Goal: Complete application form

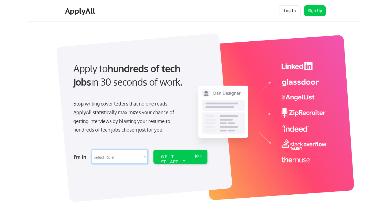
click at [133, 155] on select "Select Role Software Engineering Product Management Customer Success Sales UI/U…" at bounding box center [120, 157] width 56 height 14
select select ""marketing___comms""
click at [92, 150] on select "Select Role Software Engineering Product Management Customer Success Sales UI/U…" at bounding box center [120, 157] width 56 height 14
select select ""marketing___comms""
click at [168, 159] on div "GET STARTED" at bounding box center [175, 162] width 29 height 16
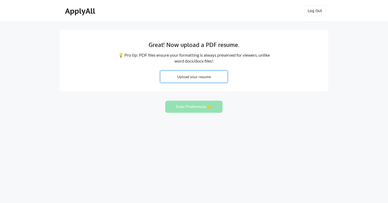
click at [204, 77] on input "file" at bounding box center [194, 77] width 67 height 12
type input "C:\fakepath\CV IGNACIO PEINADO 2025.pdf"
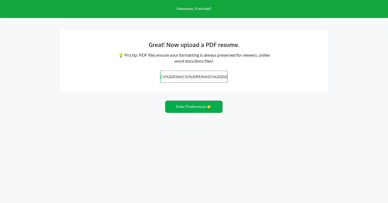
click at [188, 107] on button "Enter Preferences 👉" at bounding box center [193, 107] width 57 height 12
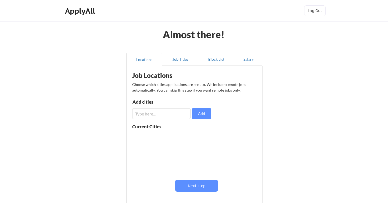
click at [151, 113] on input "input" at bounding box center [161, 113] width 58 height 11
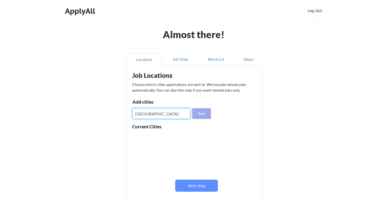
type input "[GEOGRAPHIC_DATA]"
click at [205, 113] on button "Add" at bounding box center [201, 113] width 19 height 11
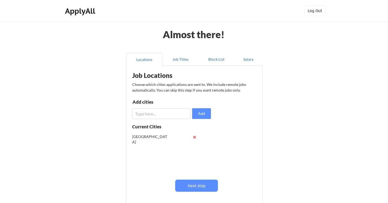
scroll to position [0, 0]
click at [194, 137] on button at bounding box center [195, 137] width 4 height 4
click at [162, 114] on input "input" at bounding box center [161, 113] width 58 height 11
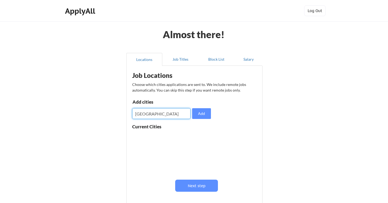
type input "[GEOGRAPHIC_DATA]"
click at [209, 114] on button "Add" at bounding box center [201, 113] width 19 height 11
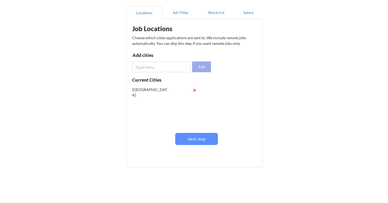
scroll to position [47, 0]
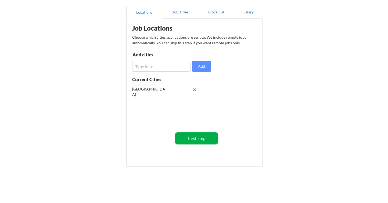
click at [201, 141] on button "Next step" at bounding box center [196, 139] width 43 height 12
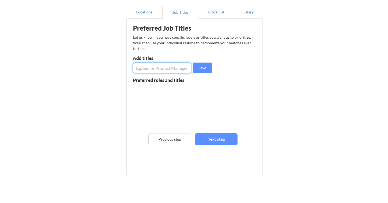
click at [149, 69] on input "input" at bounding box center [162, 68] width 59 height 11
type input "P"
type input "Senior partnerships manager"
click at [201, 70] on button "Save" at bounding box center [202, 68] width 19 height 11
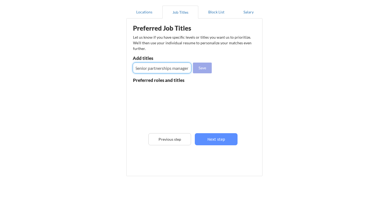
scroll to position [0, 0]
click at [167, 68] on input "input" at bounding box center [162, 68] width 59 height 11
type input "affiliate marketing manager"
click at [204, 66] on button "Save" at bounding box center [202, 68] width 19 height 11
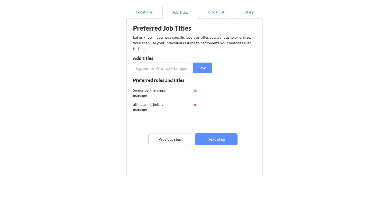
click at [185, 66] on input "input" at bounding box center [162, 68] width 59 height 11
type input "h"
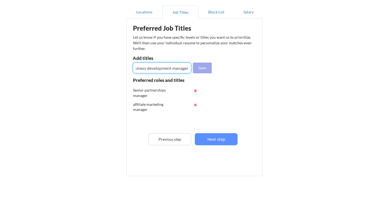
type input "business development manager"
click at [207, 68] on button "Save" at bounding box center [202, 68] width 19 height 11
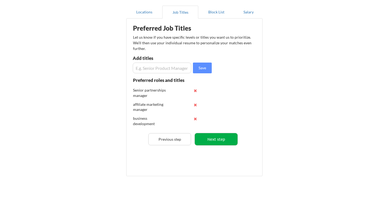
click at [219, 135] on button "Next step" at bounding box center [216, 139] width 43 height 12
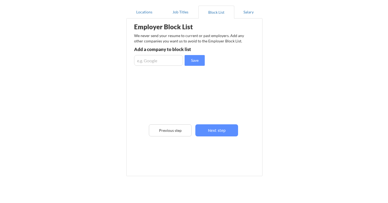
click at [162, 61] on input "input" at bounding box center [158, 60] width 49 height 11
click at [224, 135] on button "Next step" at bounding box center [217, 131] width 43 height 12
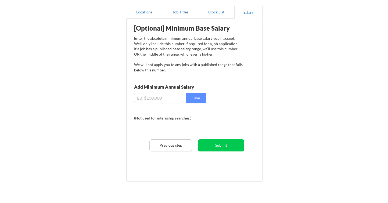
click at [155, 99] on input "input" at bounding box center [158, 98] width 49 height 11
type input "$50,000"
click at [193, 98] on button "Save" at bounding box center [196, 98] width 20 height 11
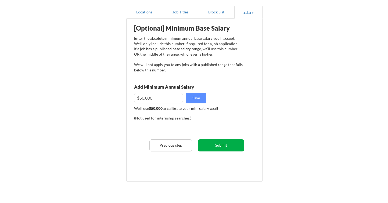
click at [216, 145] on button "Submit" at bounding box center [221, 146] width 47 height 12
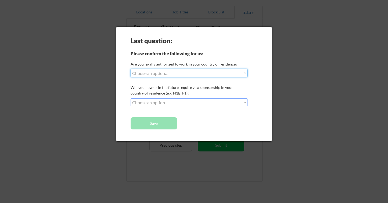
click at [167, 73] on select "Choose an option... Yes, I am a [DEMOGRAPHIC_DATA] Citizen Yes, I am a [DEMOGRA…" at bounding box center [189, 73] width 117 height 8
click at [157, 101] on select "Choose an option... No, I will not need sponsorship Yes, I will need sponsorship" at bounding box center [189, 102] width 117 height 8
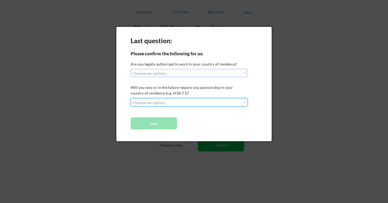
select select ""no__i_will_not_need_sponsorship""
click at [131, 98] on select "Choose an option... No, I will not need sponsorship Yes, I will need sponsorship" at bounding box center [189, 102] width 117 height 8
click at [155, 125] on button "Save" at bounding box center [154, 124] width 47 height 12
click at [162, 64] on div "Are you legally authorized to work in your country of residence?" at bounding box center [189, 64] width 116 height 6
click at [159, 73] on select "Choose an option... Yes, I am a [DEMOGRAPHIC_DATA] Citizen Yes, I am a [DEMOGRA…" at bounding box center [189, 73] width 117 height 8
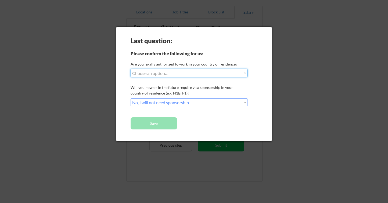
select select ""yes__i_am_an_other_[DEMOGRAPHIC_DATA]""
click at [131, 69] on select "Choose an option... Yes, I am a [DEMOGRAPHIC_DATA] Citizen Yes, I am a [DEMOGRA…" at bounding box center [189, 73] width 117 height 8
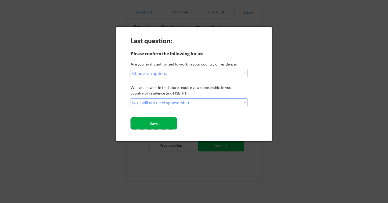
click at [162, 123] on button "Save" at bounding box center [154, 124] width 47 height 12
